Goal: Information Seeking & Learning: Learn about a topic

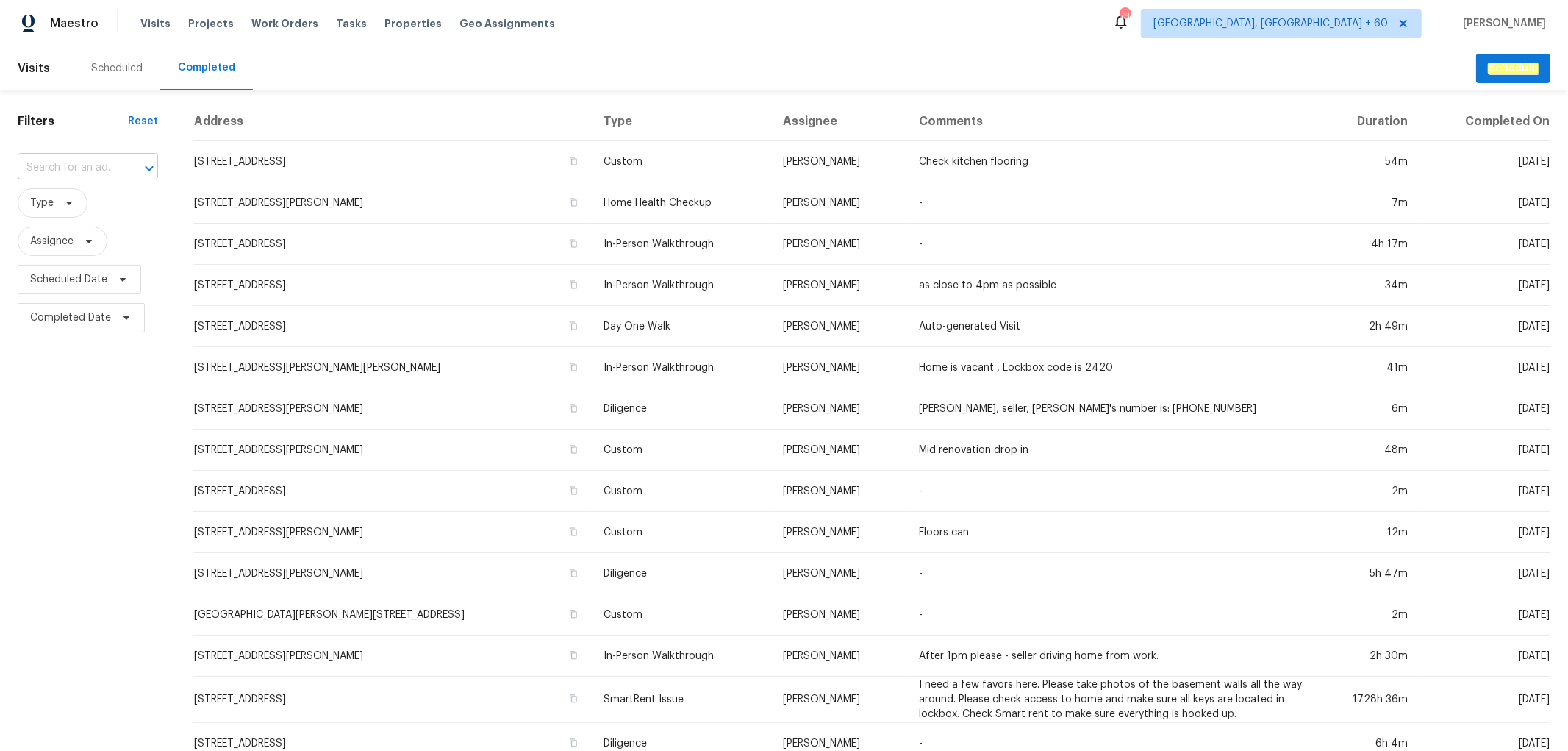
click at [96, 170] on input "text" at bounding box center [68, 168] width 99 height 23
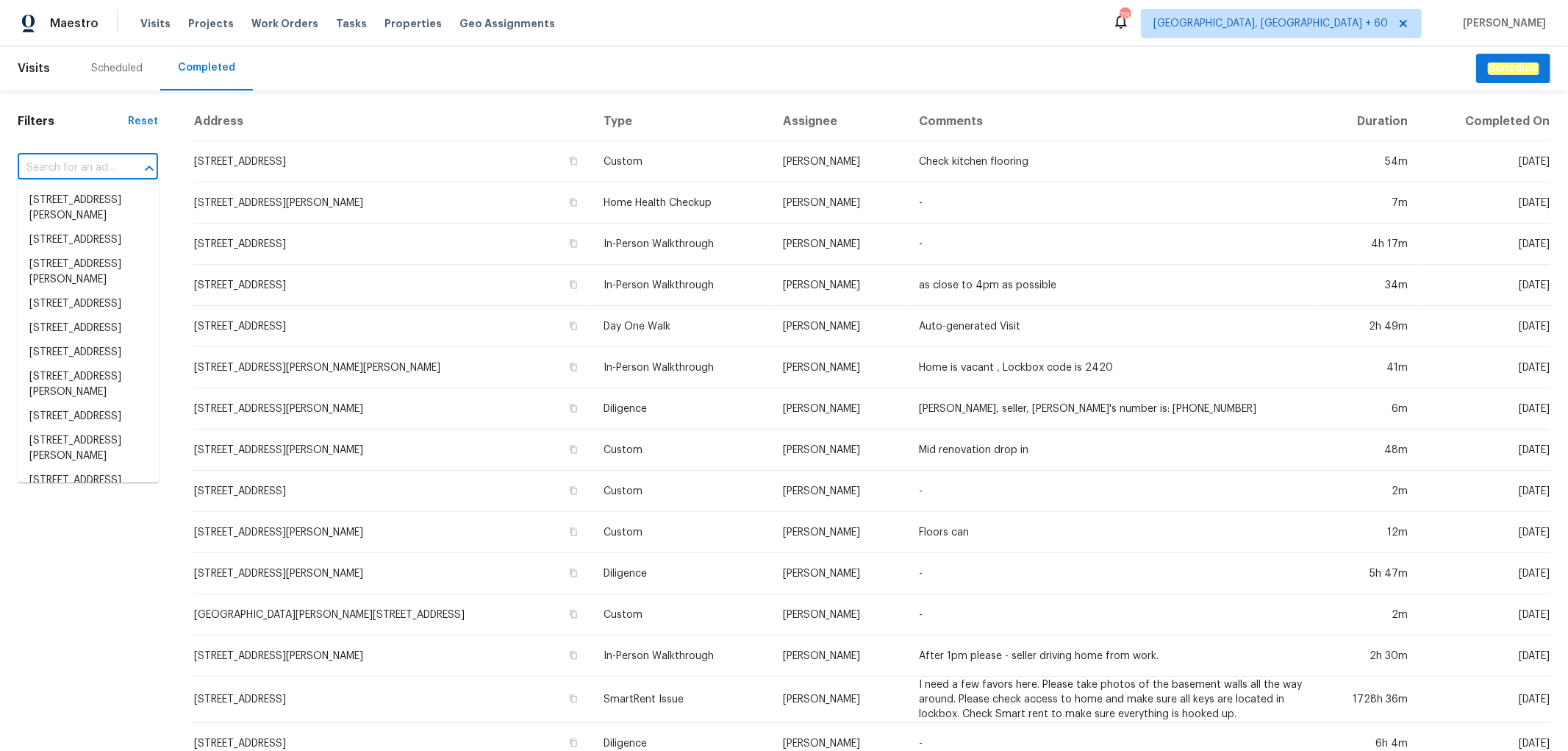
paste input "[STREET_ADDRESS]"
type input "[STREET_ADDRESS]"
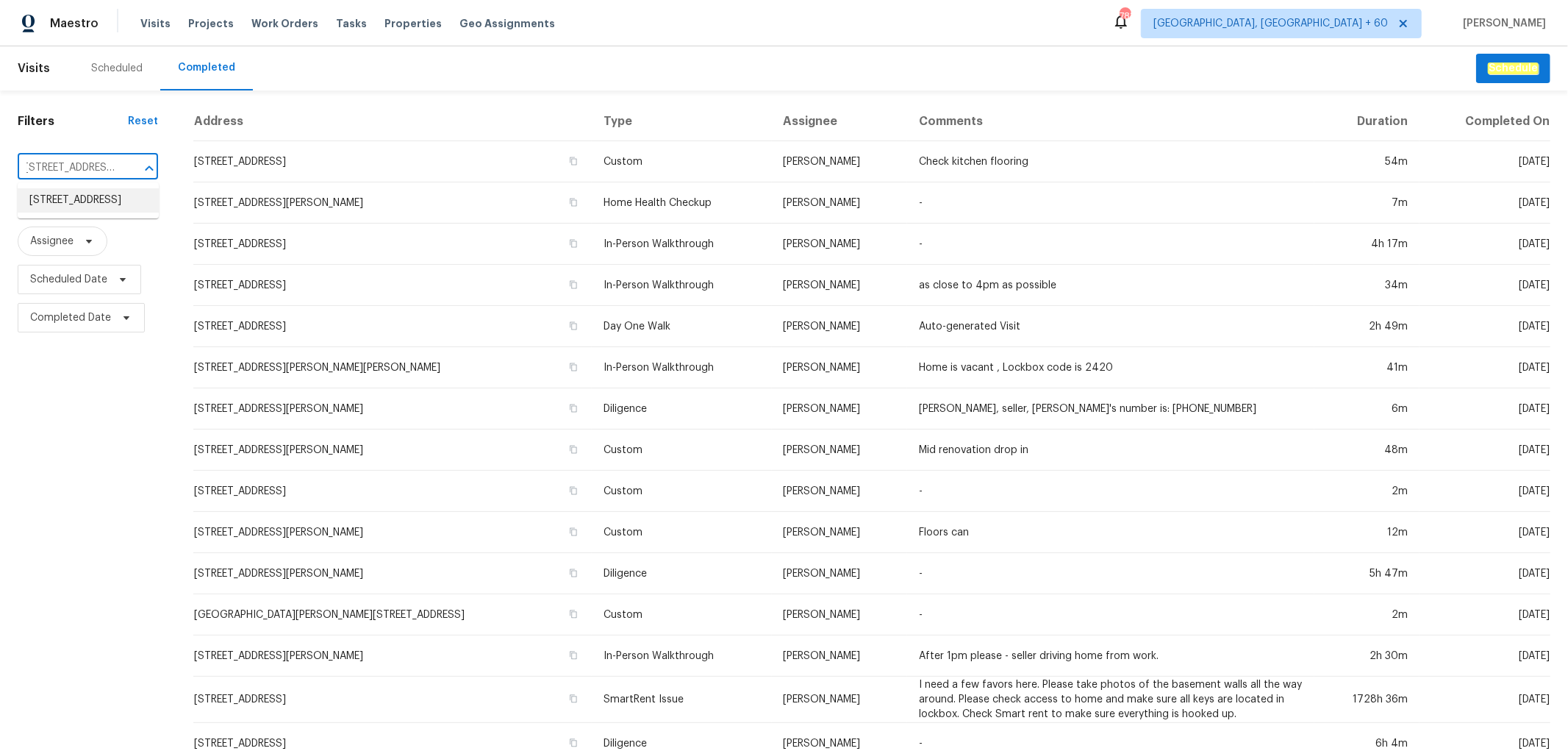
click at [59, 211] on li "[STREET_ADDRESS]" at bounding box center [89, 200] width 141 height 24
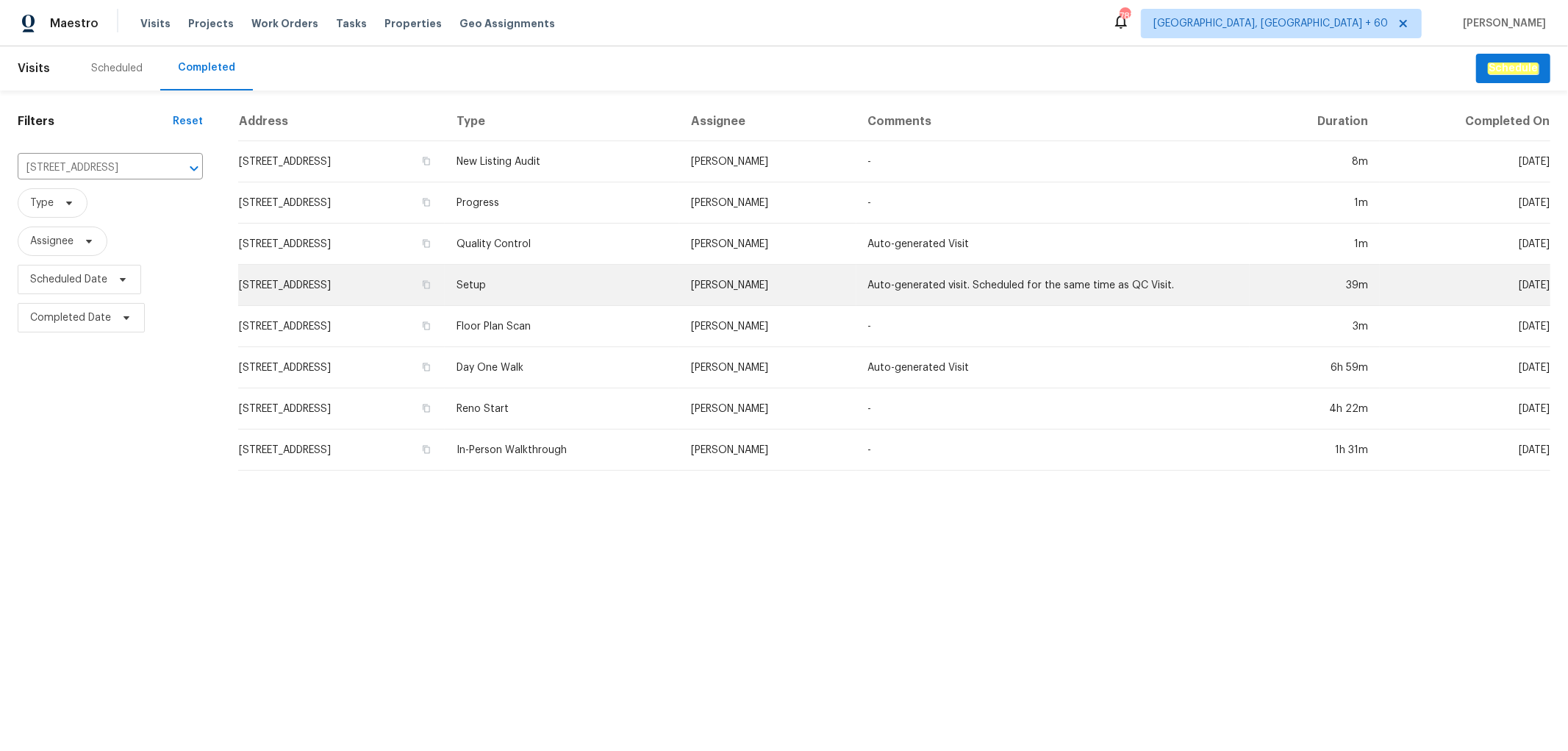
click at [444, 267] on td "[STREET_ADDRESS]" at bounding box center [342, 285] width 207 height 41
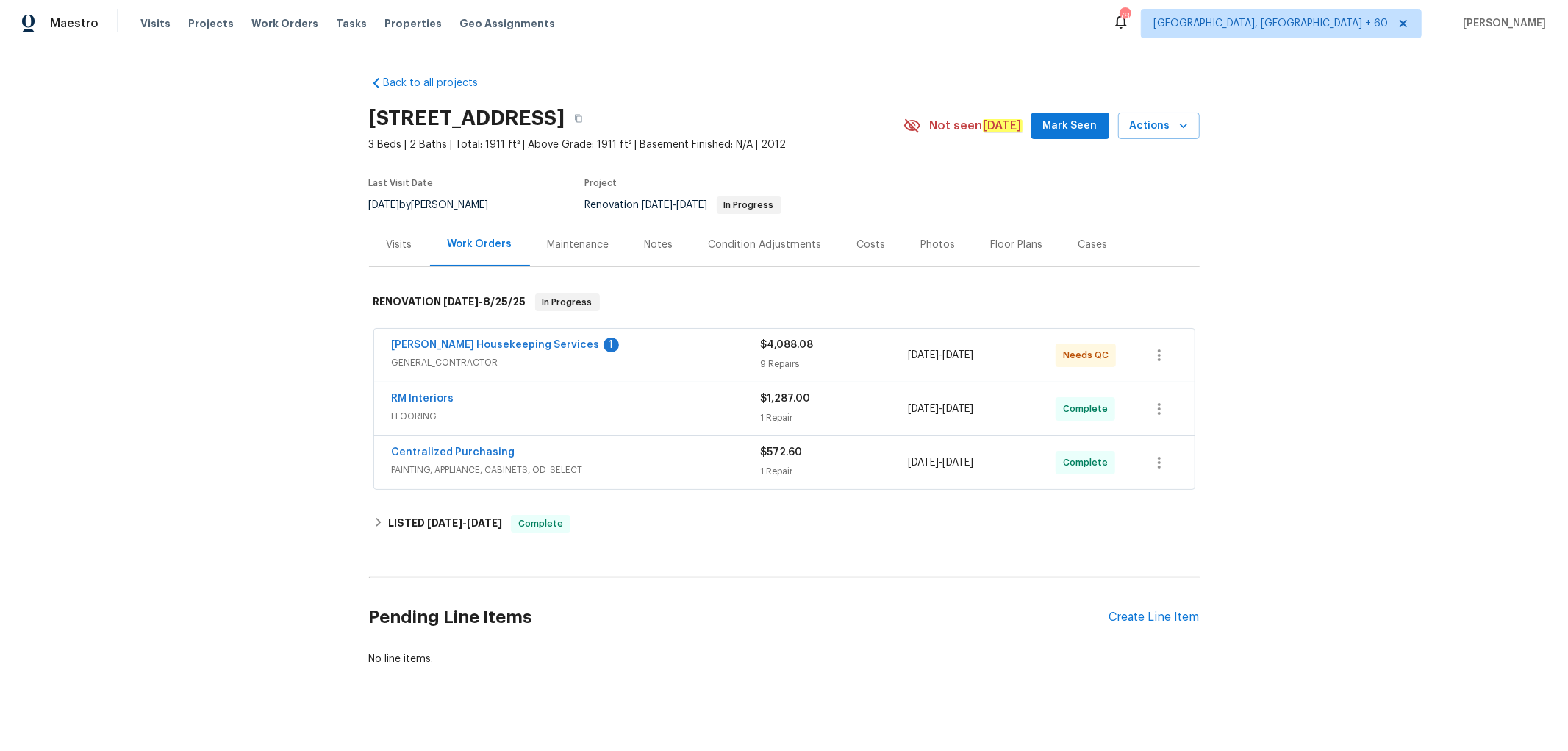
click at [922, 239] on div "Photos" at bounding box center [939, 245] width 34 height 15
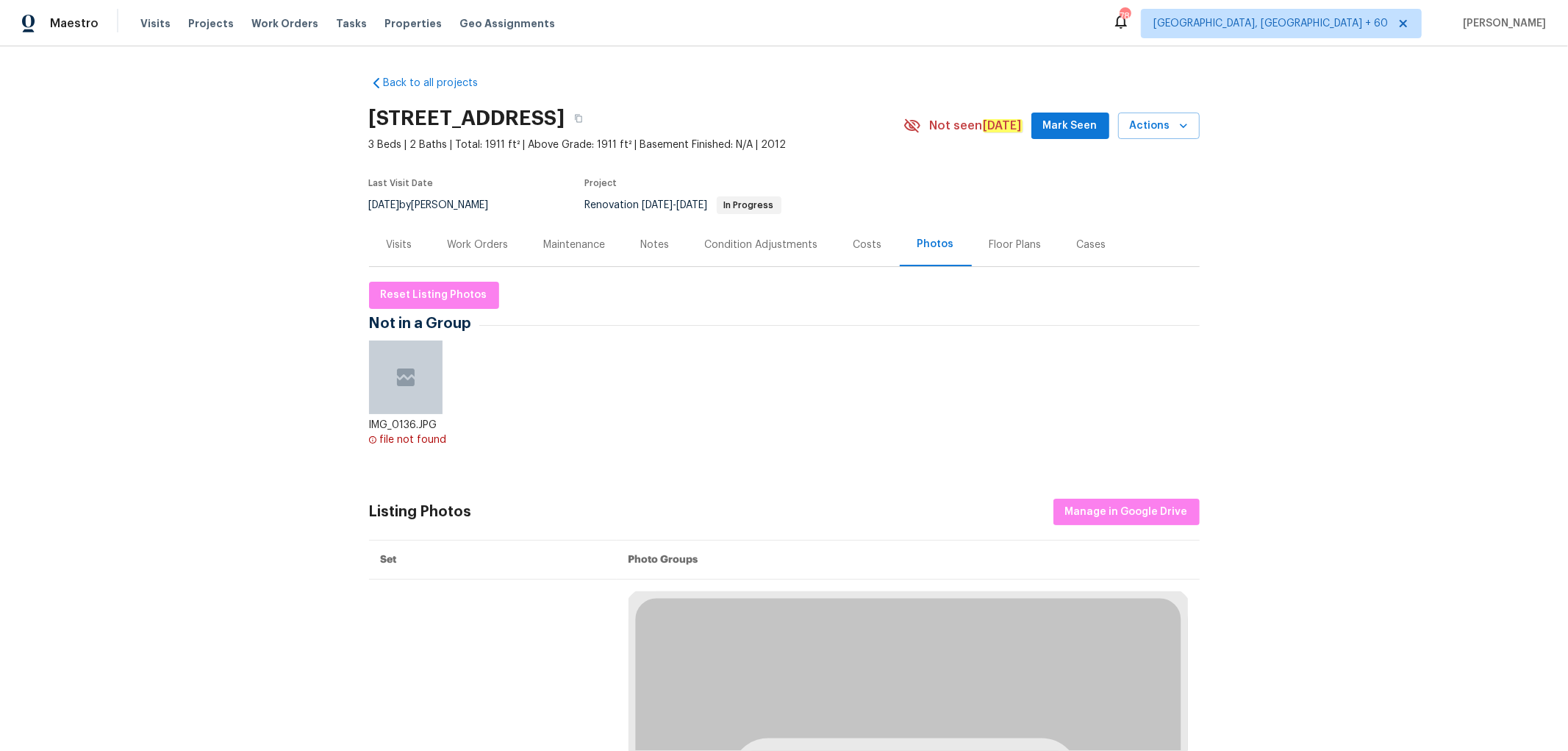
click at [990, 243] on div "Floor Plans" at bounding box center [1016, 245] width 52 height 15
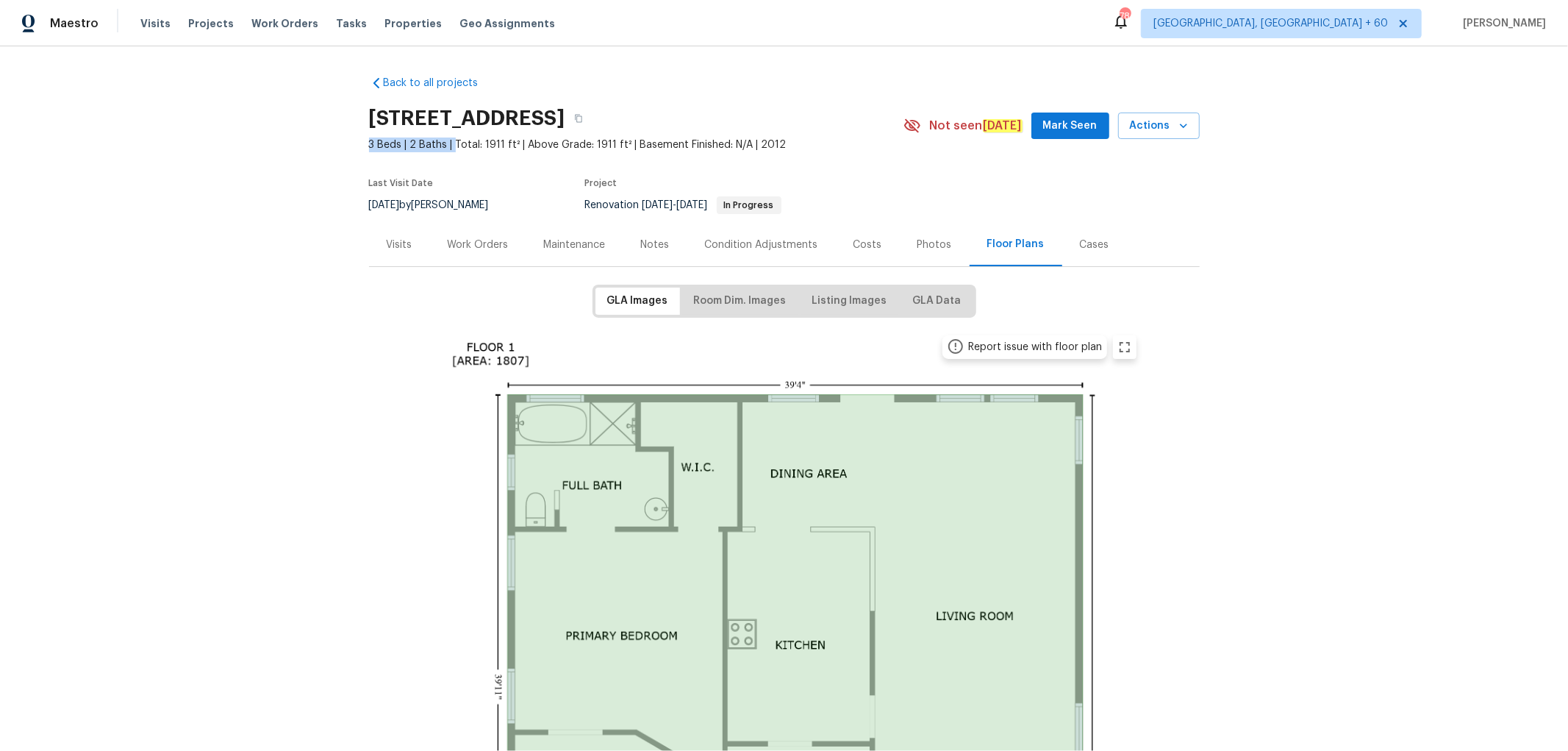
drag, startPoint x: 351, startPoint y: 141, endPoint x: 447, endPoint y: 148, distance: 96.3
click at [448, 148] on div "Back to all projects [STREET_ADDRESS] 3 Beds | 2 Baths | Total: 1911 ft² | Abov…" at bounding box center [784, 399] width 1568 height 705
click at [261, 201] on div "Back to all projects [STREET_ADDRESS] 3 Beds | 2 Baths | Total: 1911 ft² | Abov…" at bounding box center [784, 399] width 1568 height 705
